Goal: Browse casually

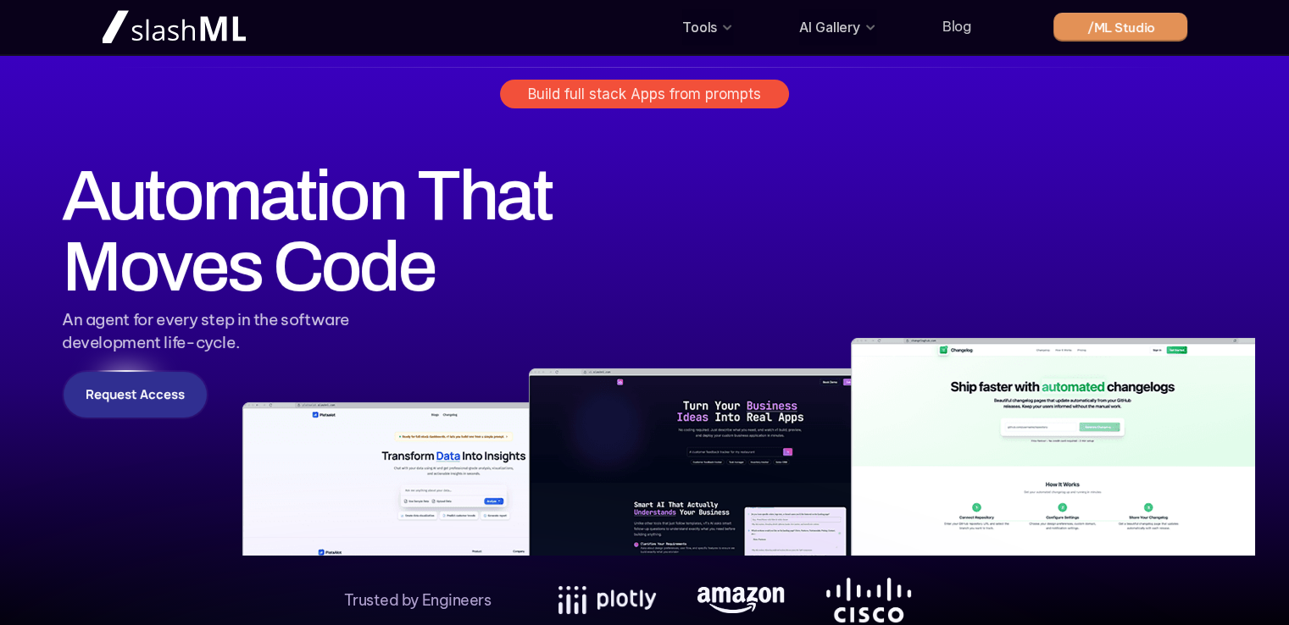
click at [819, 253] on img at bounding box center [645, 344] width 1220 height 424
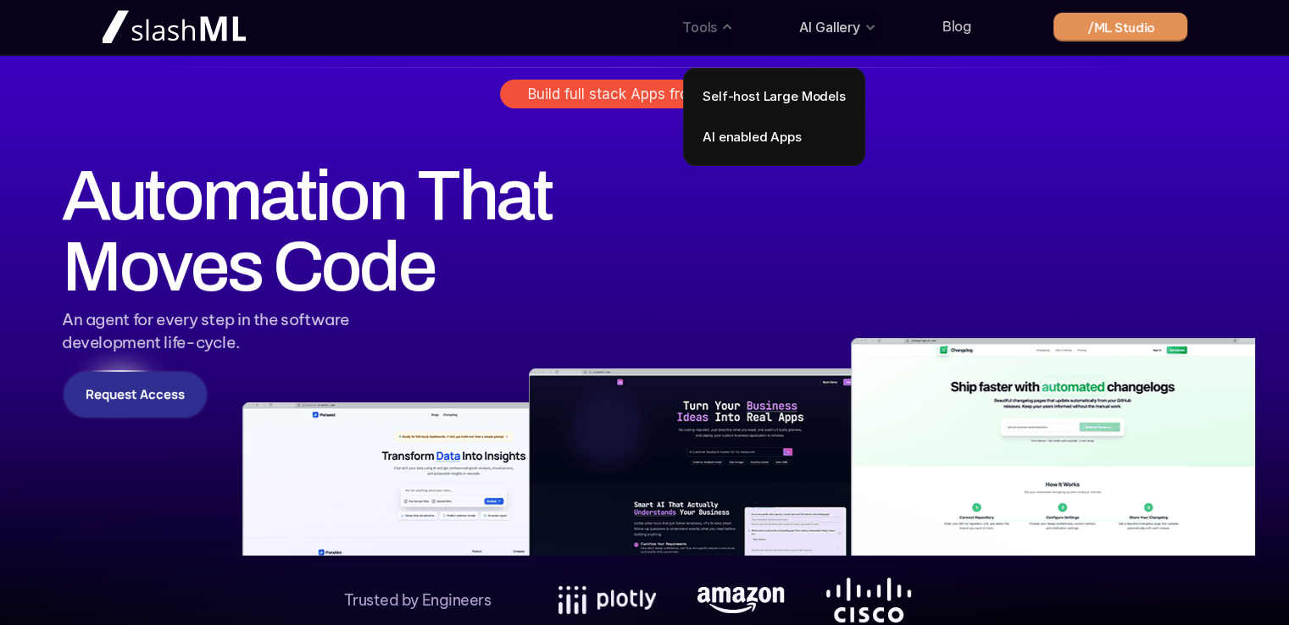
click at [729, 133] on img at bounding box center [645, 344] width 1220 height 424
click at [732, 136] on img at bounding box center [645, 344] width 1220 height 424
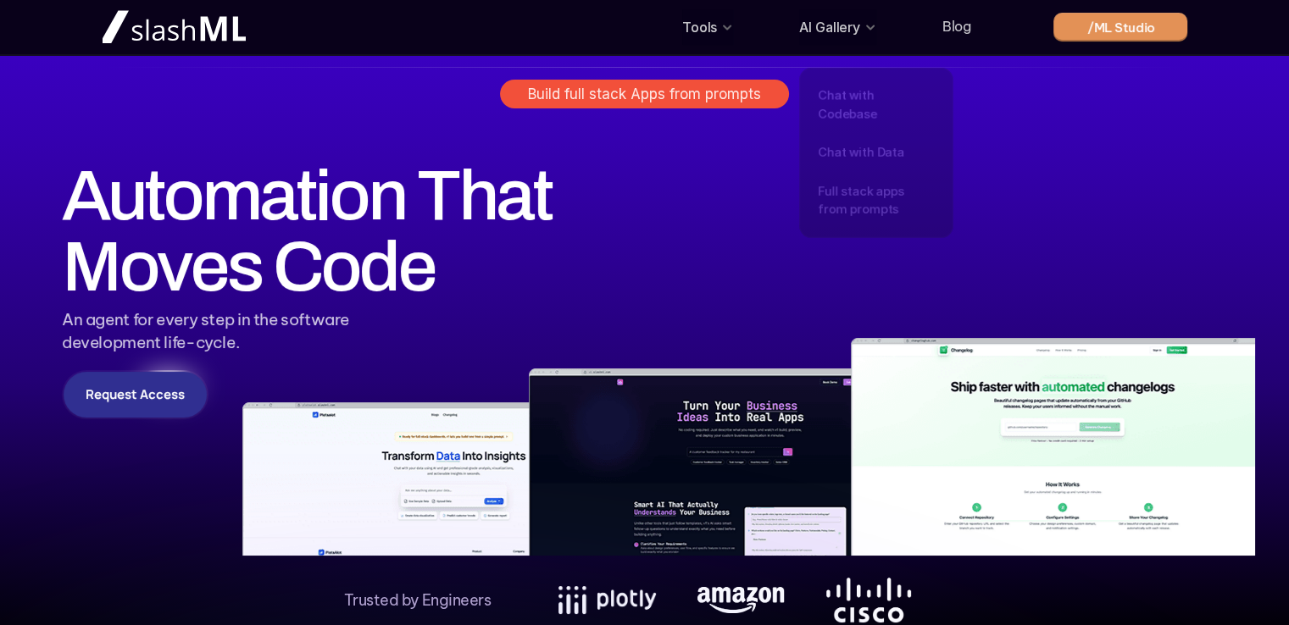
click at [752, 147] on img at bounding box center [645, 344] width 1220 height 424
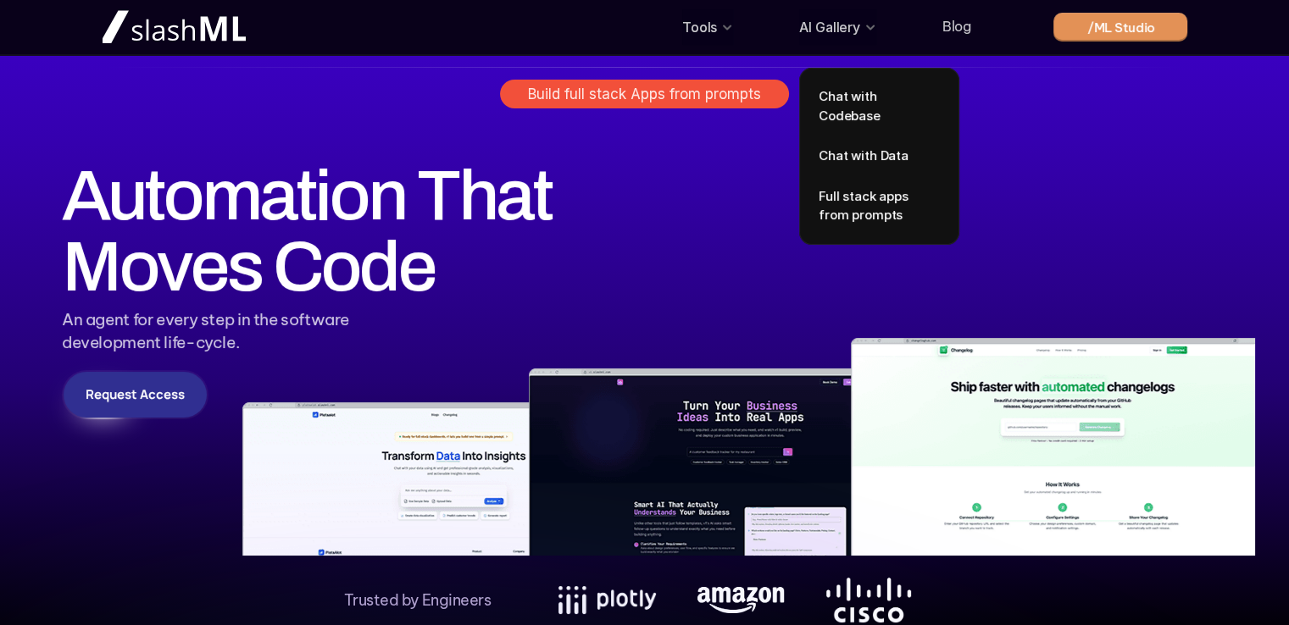
click at [837, 179] on img at bounding box center [645, 344] width 1220 height 424
click at [836, 178] on img at bounding box center [645, 344] width 1220 height 424
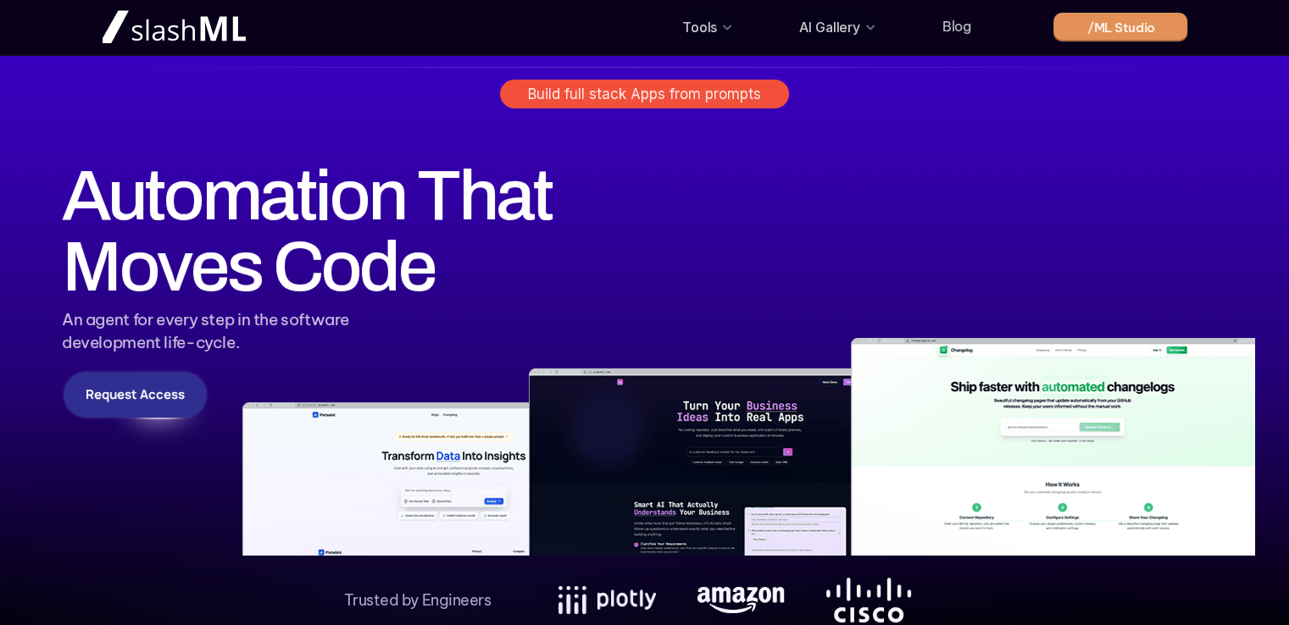
click at [746, 179] on img at bounding box center [645, 344] width 1220 height 424
